Goal: Entertainment & Leisure: Consume media (video, audio)

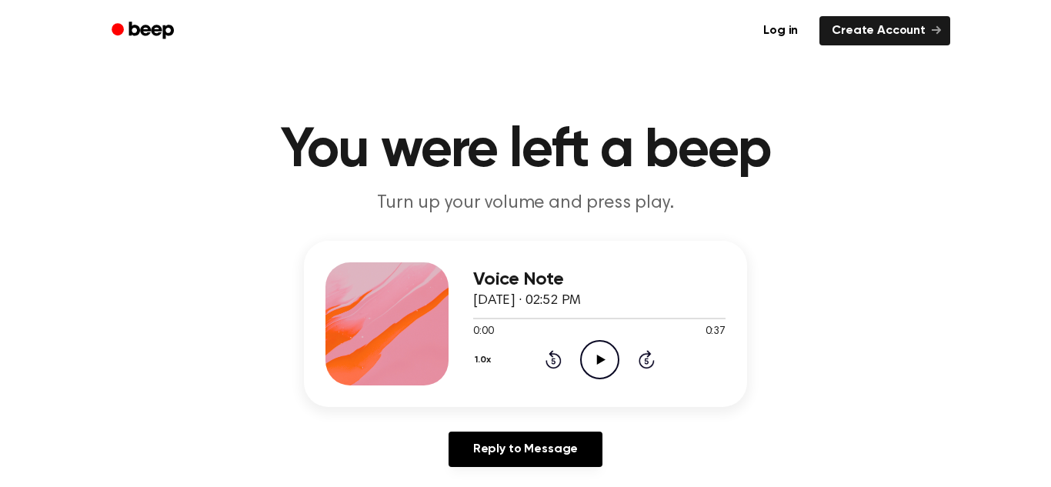
click at [594, 366] on icon "Play Audio" at bounding box center [599, 359] width 39 height 39
click at [598, 356] on icon "Pause Audio" at bounding box center [599, 359] width 39 height 39
click at [601, 358] on icon at bounding box center [600, 360] width 8 height 10
click at [563, 361] on div "1.0x Rewind 5 seconds Pause Audio Skip 5 seconds" at bounding box center [599, 359] width 252 height 39
click at [545, 358] on icon "Rewind 5 seconds" at bounding box center [553, 359] width 17 height 20
